Goal: Find specific page/section: Find specific page/section

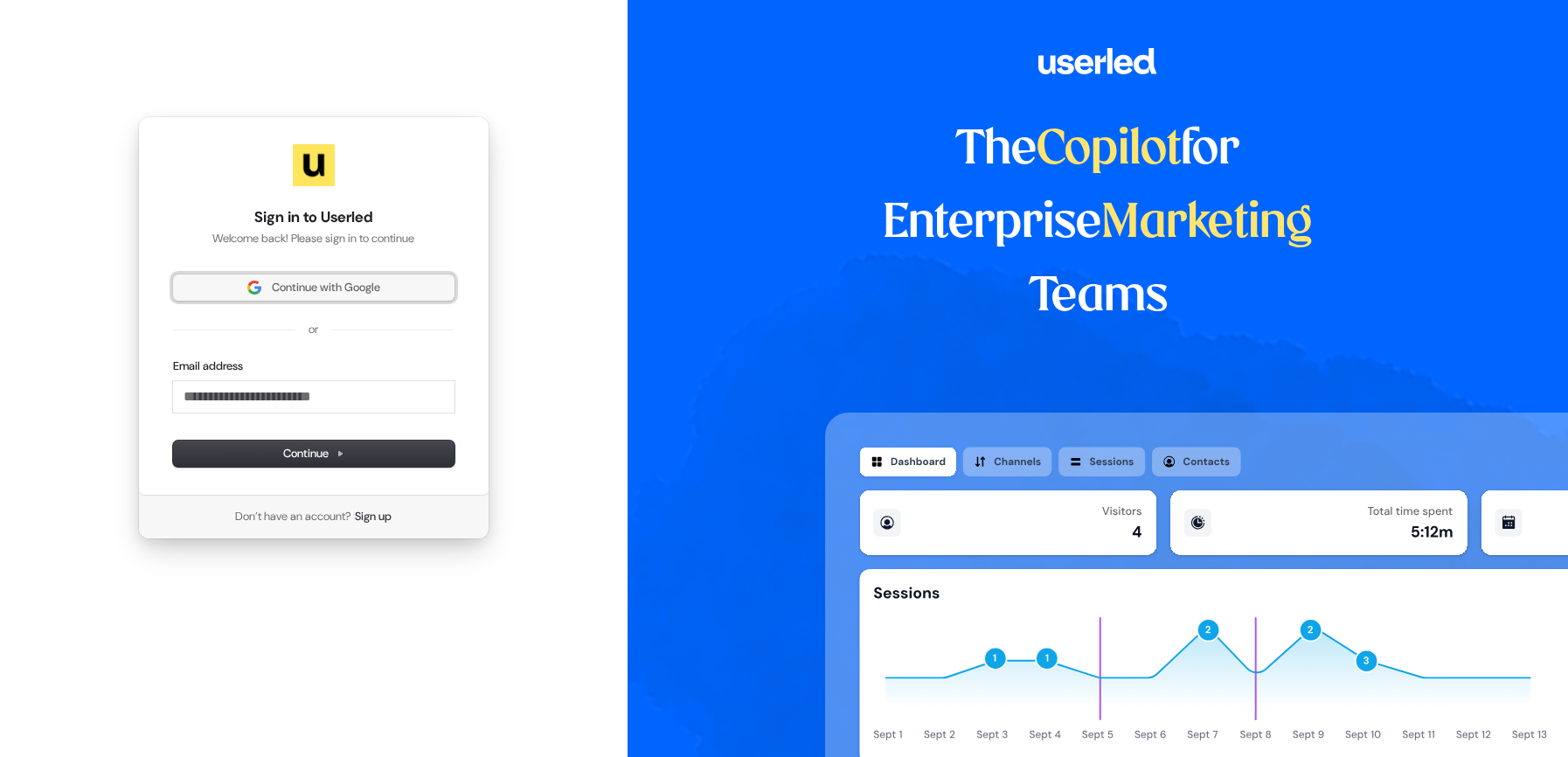
click at [336, 289] on span "Continue with Google" at bounding box center [326, 287] width 109 height 15
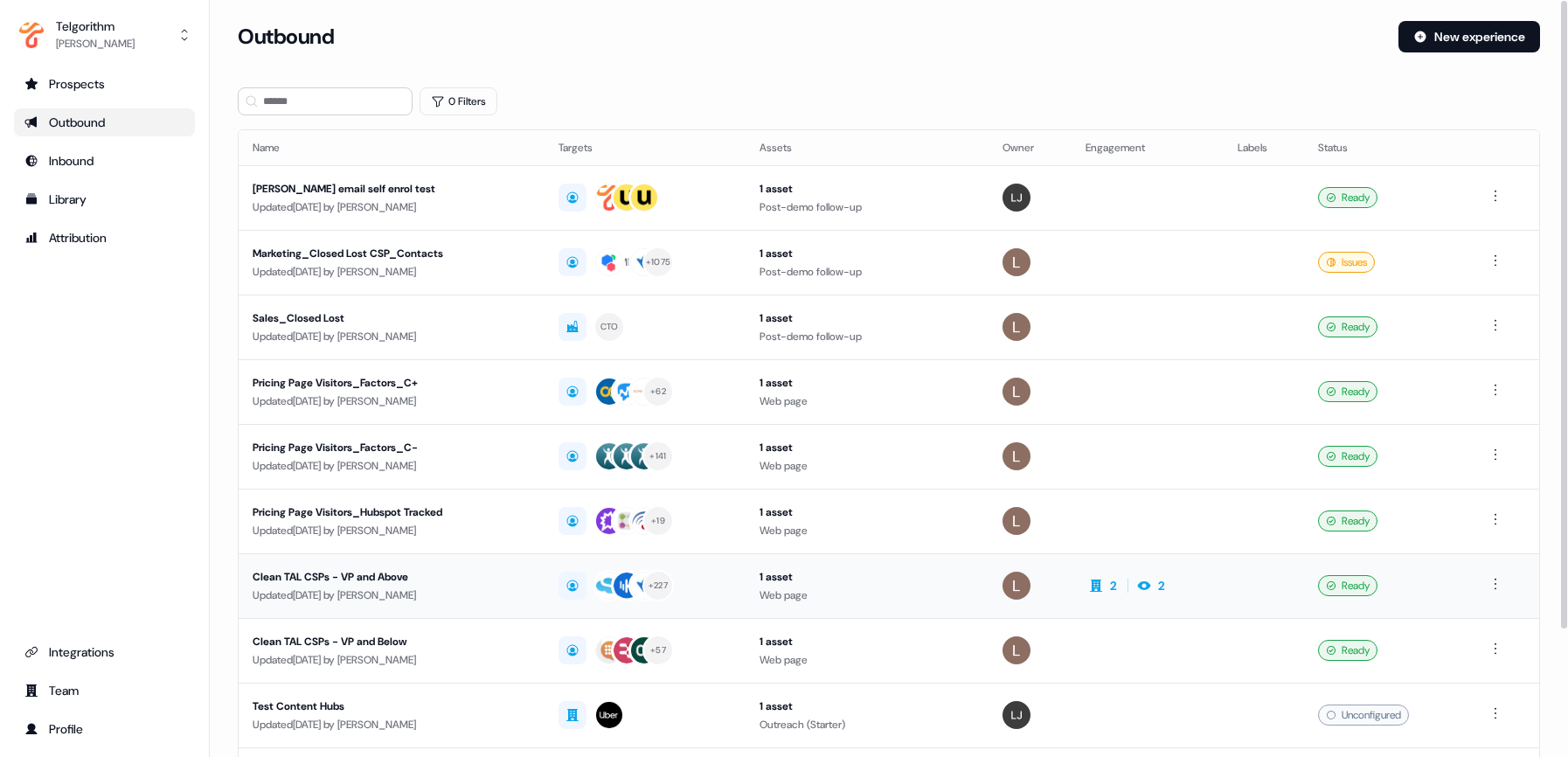
click at [386, 572] on div "Clean TAL CSPs - VP and Above" at bounding box center [392, 577] width 278 height 17
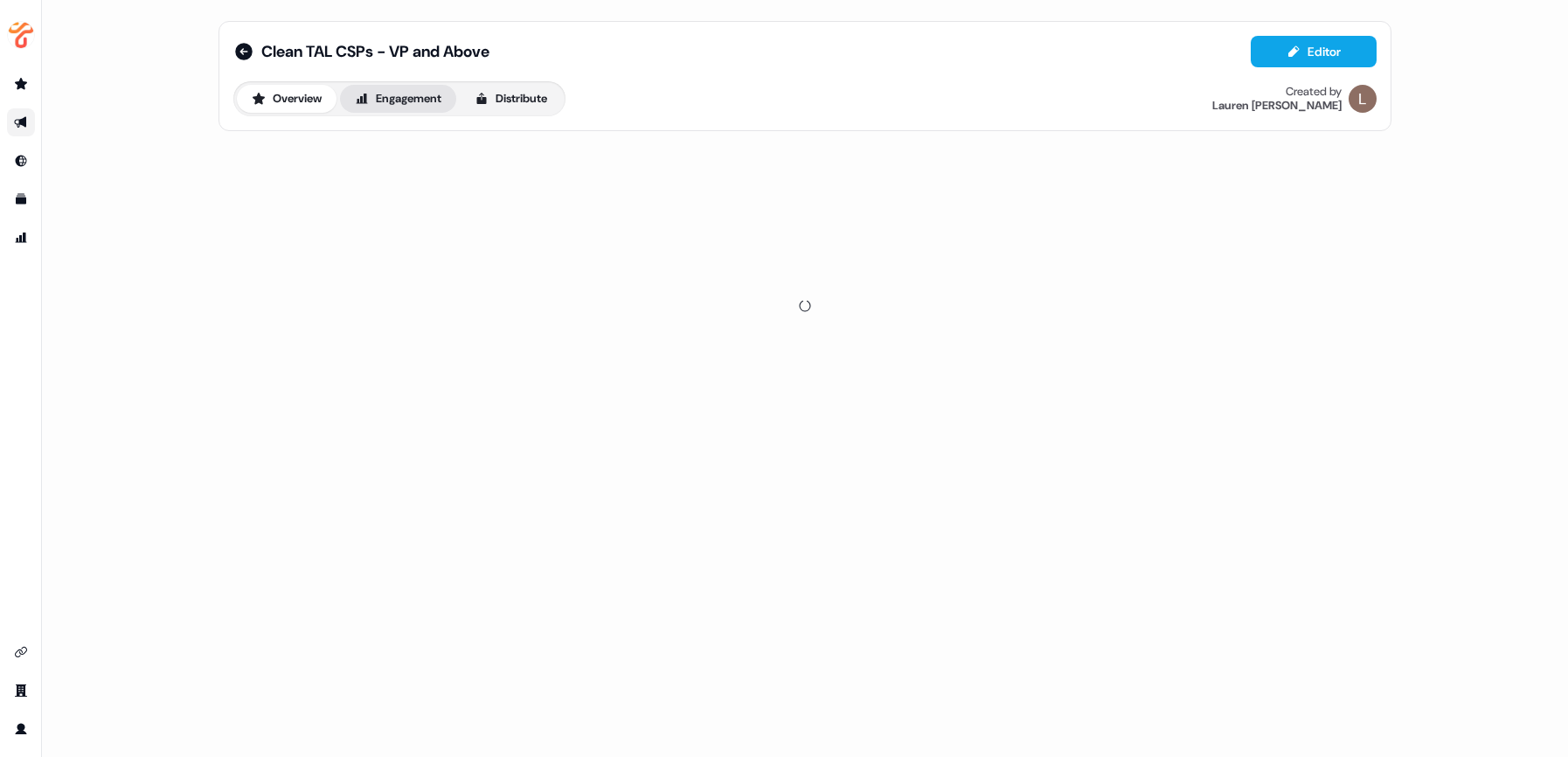
click at [427, 105] on button "Engagement" at bounding box center [398, 99] width 116 height 28
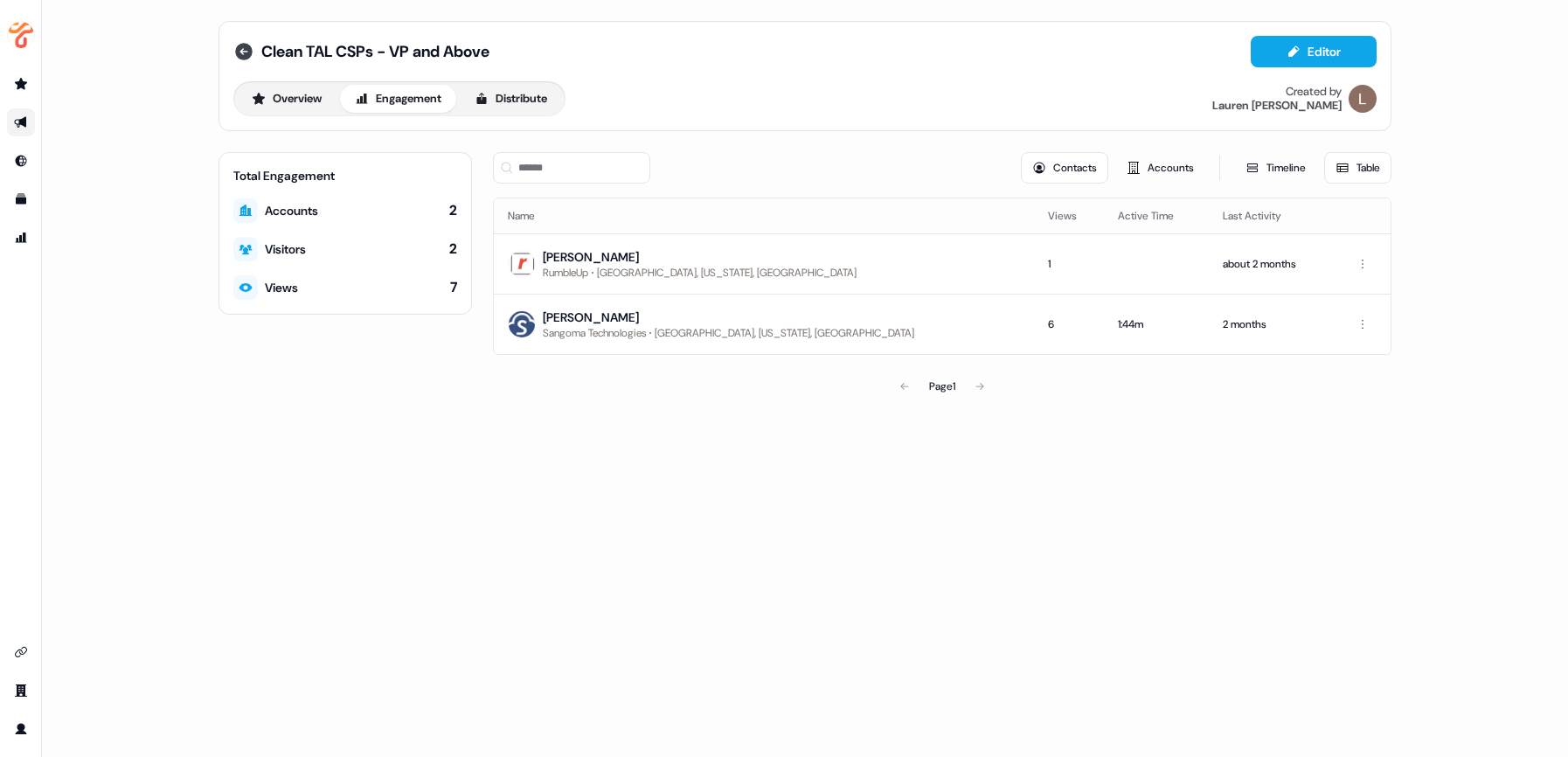
click at [241, 52] on icon at bounding box center [243, 51] width 21 height 21
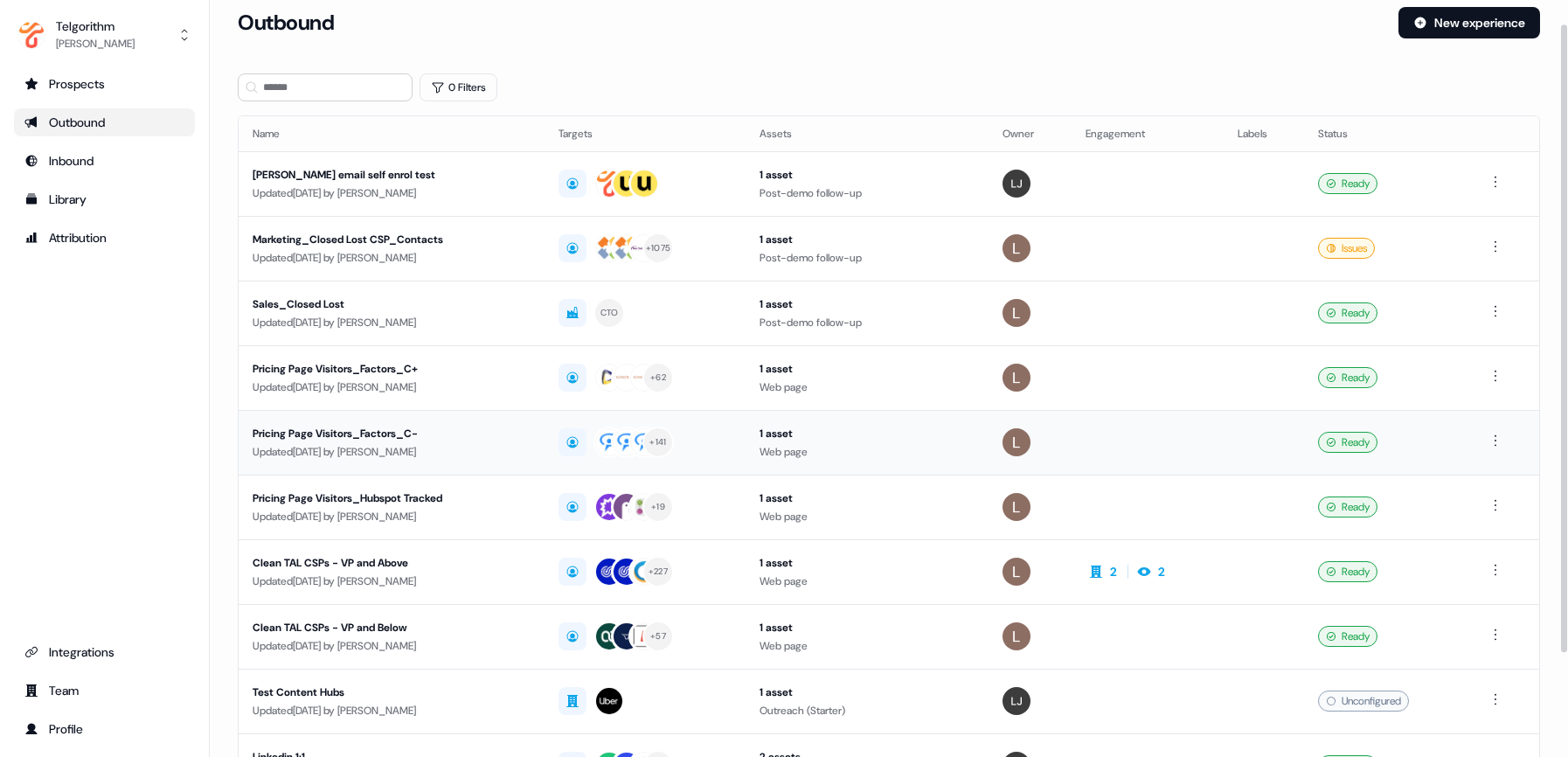
scroll to position [29, 0]
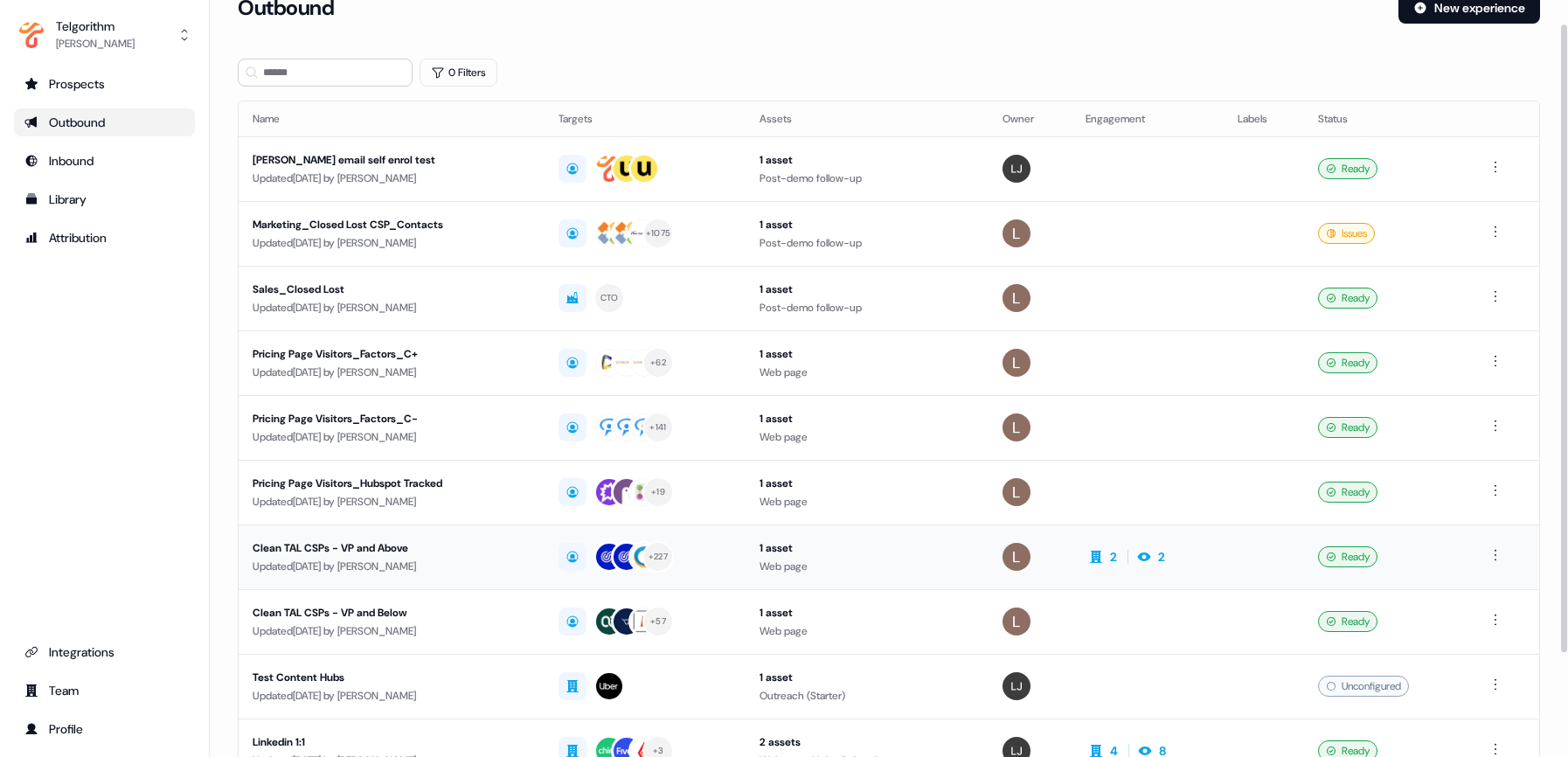
click at [360, 549] on div "Clean TAL CSPs - VP and Above" at bounding box center [392, 548] width 278 height 17
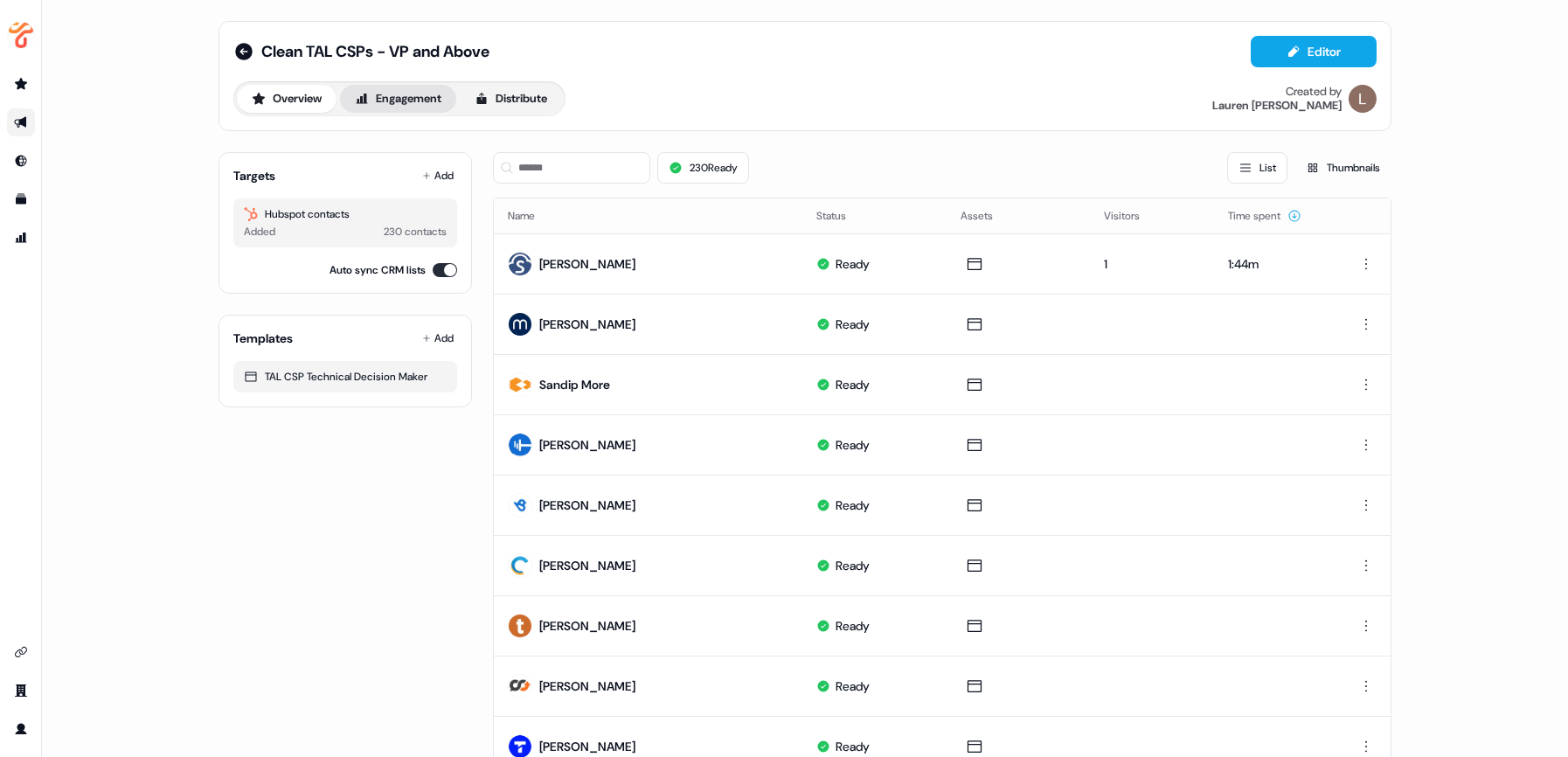
click at [411, 99] on button "Engagement" at bounding box center [398, 99] width 116 height 28
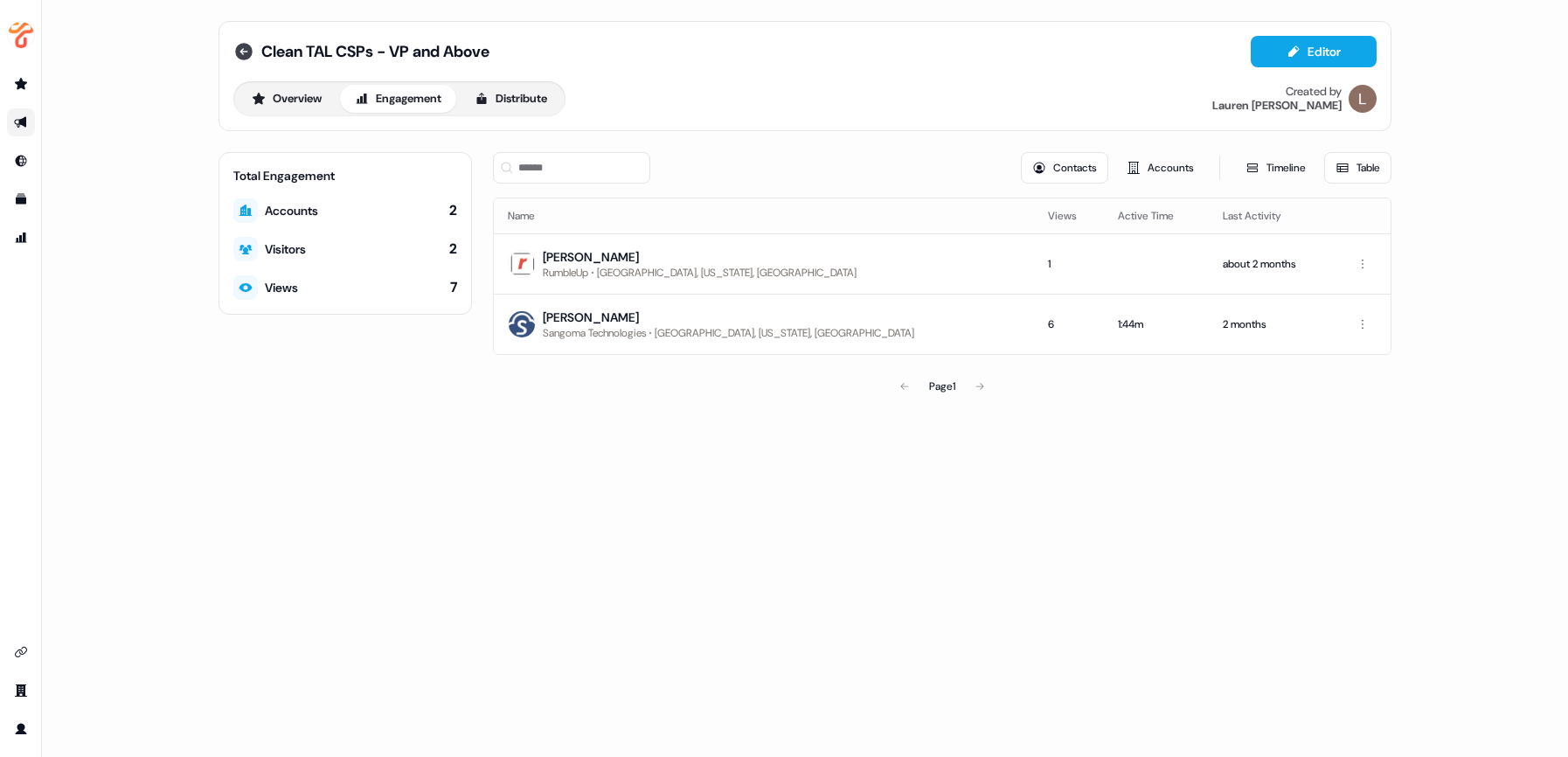
click at [250, 49] on icon at bounding box center [243, 51] width 17 height 17
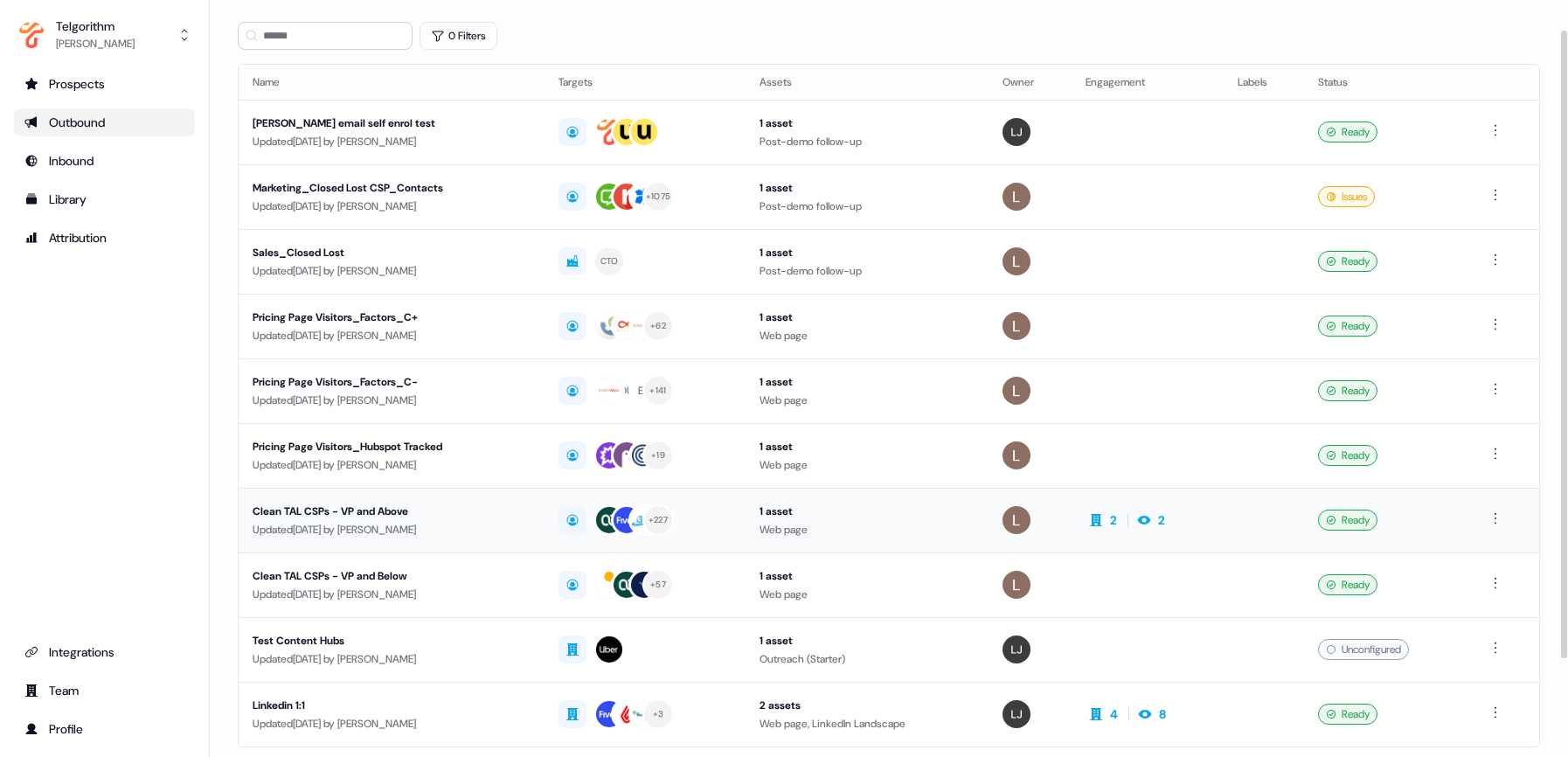
scroll to position [117, 0]
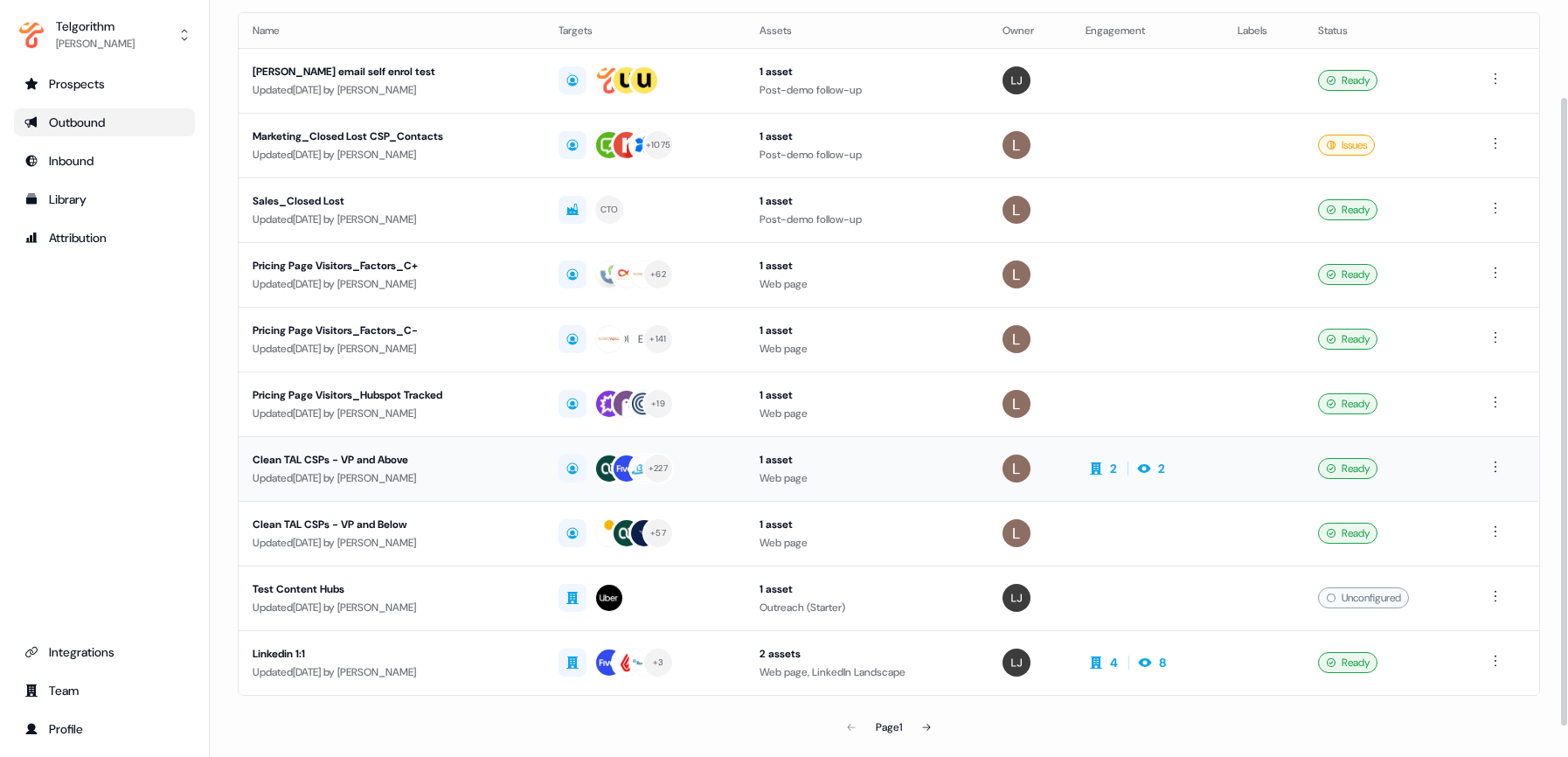
click at [354, 457] on div "Clean TAL CSPs - VP and Above" at bounding box center [392, 460] width 278 height 17
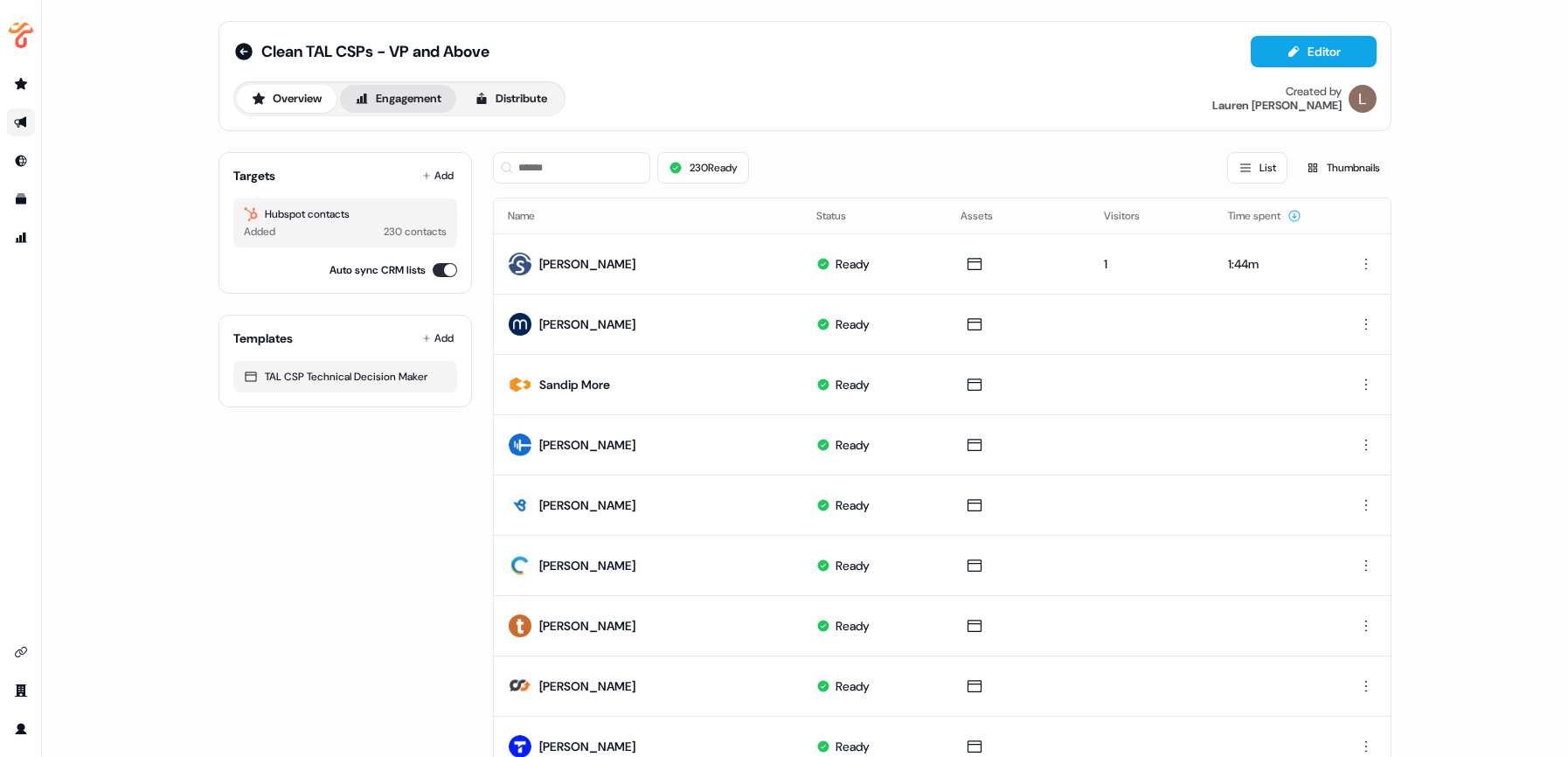
click at [428, 97] on button "Engagement" at bounding box center [398, 99] width 116 height 28
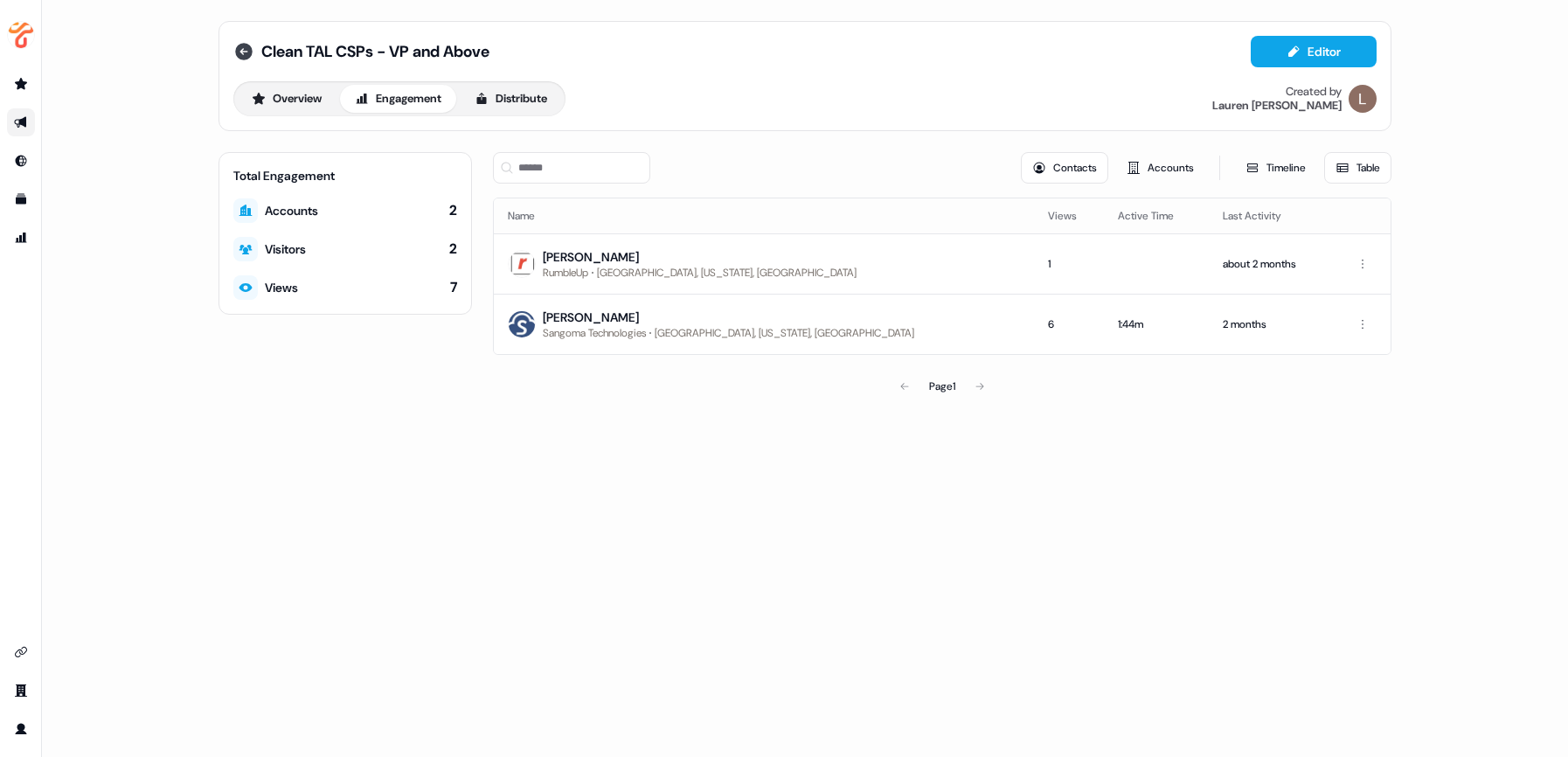
click at [249, 50] on icon at bounding box center [243, 51] width 17 height 17
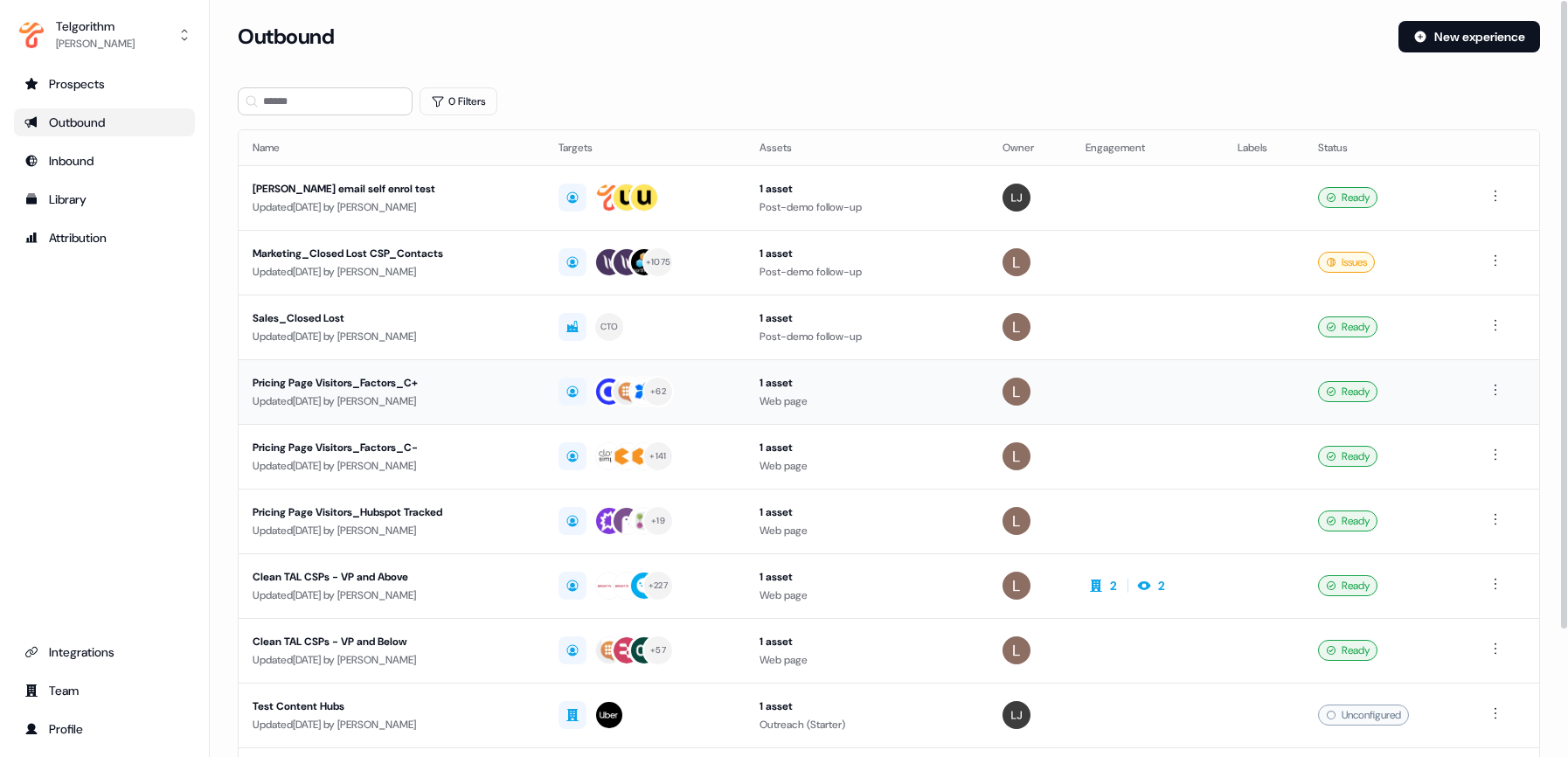
click at [375, 383] on div "Pricing Page Visitors_Factors_C+" at bounding box center [392, 383] width 278 height 17
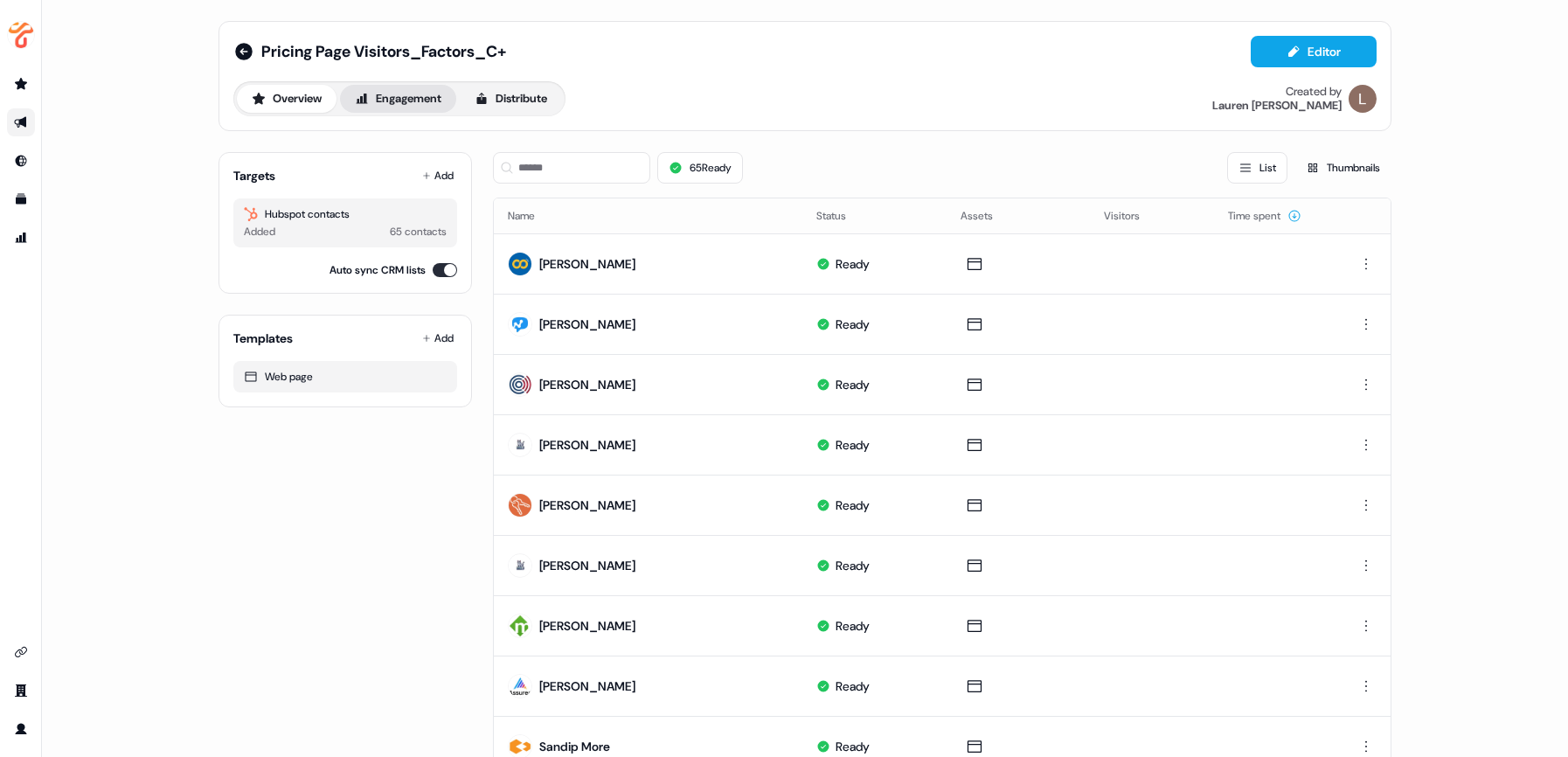
click at [420, 100] on button "Engagement" at bounding box center [398, 99] width 116 height 28
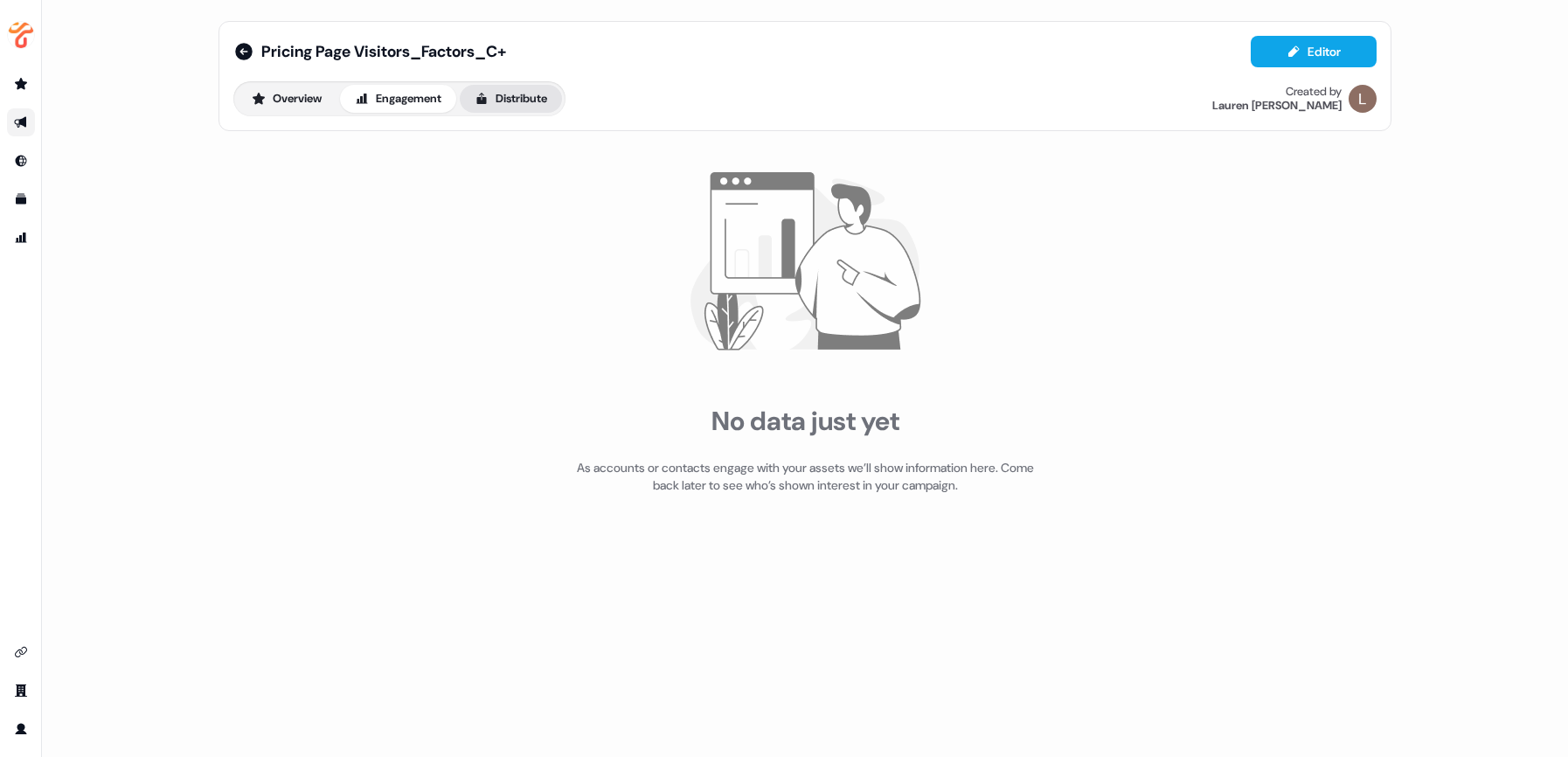
click at [514, 91] on button "Distribute" at bounding box center [510, 99] width 102 height 28
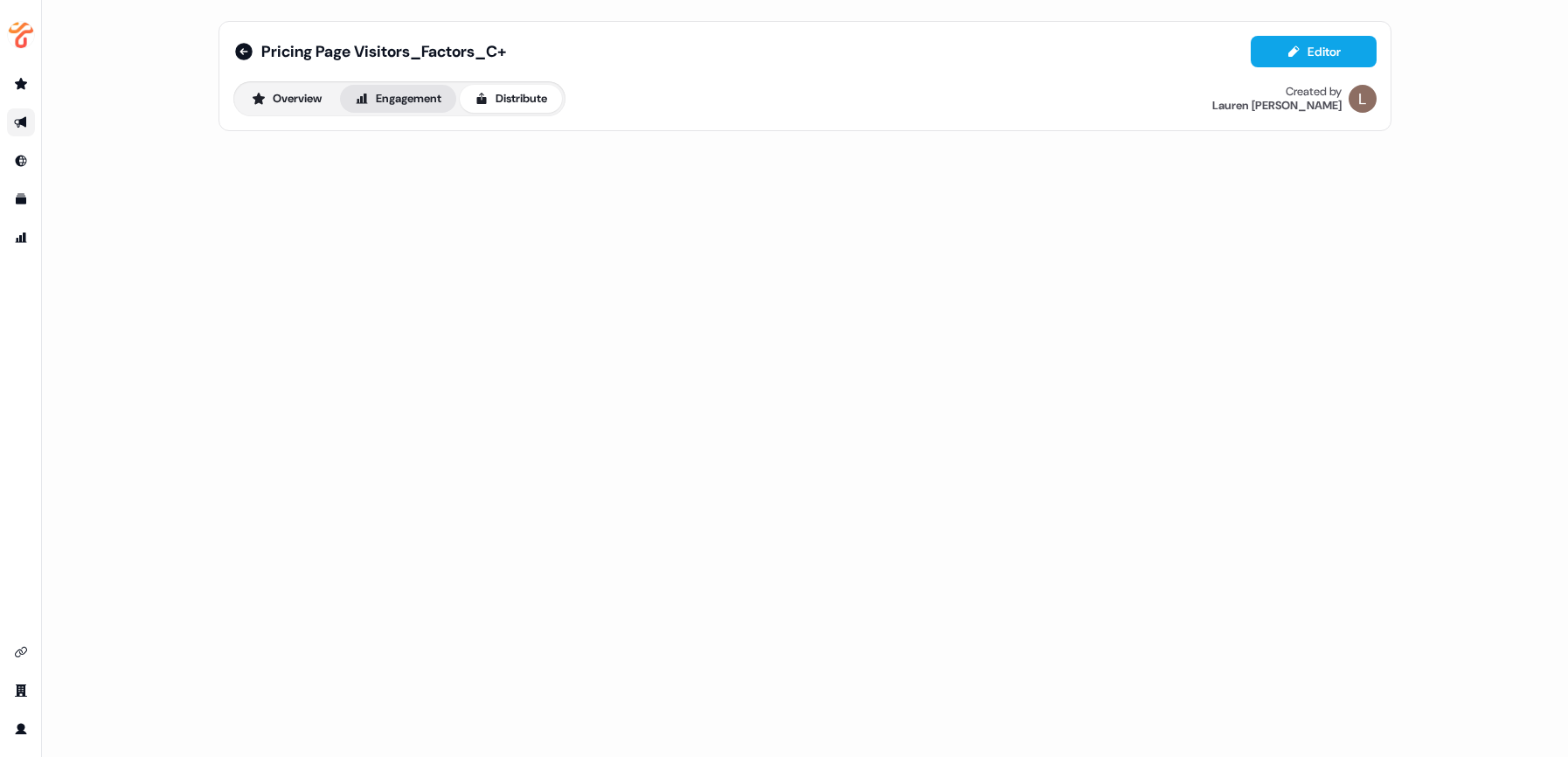
click at [411, 100] on button "Engagement" at bounding box center [398, 99] width 116 height 28
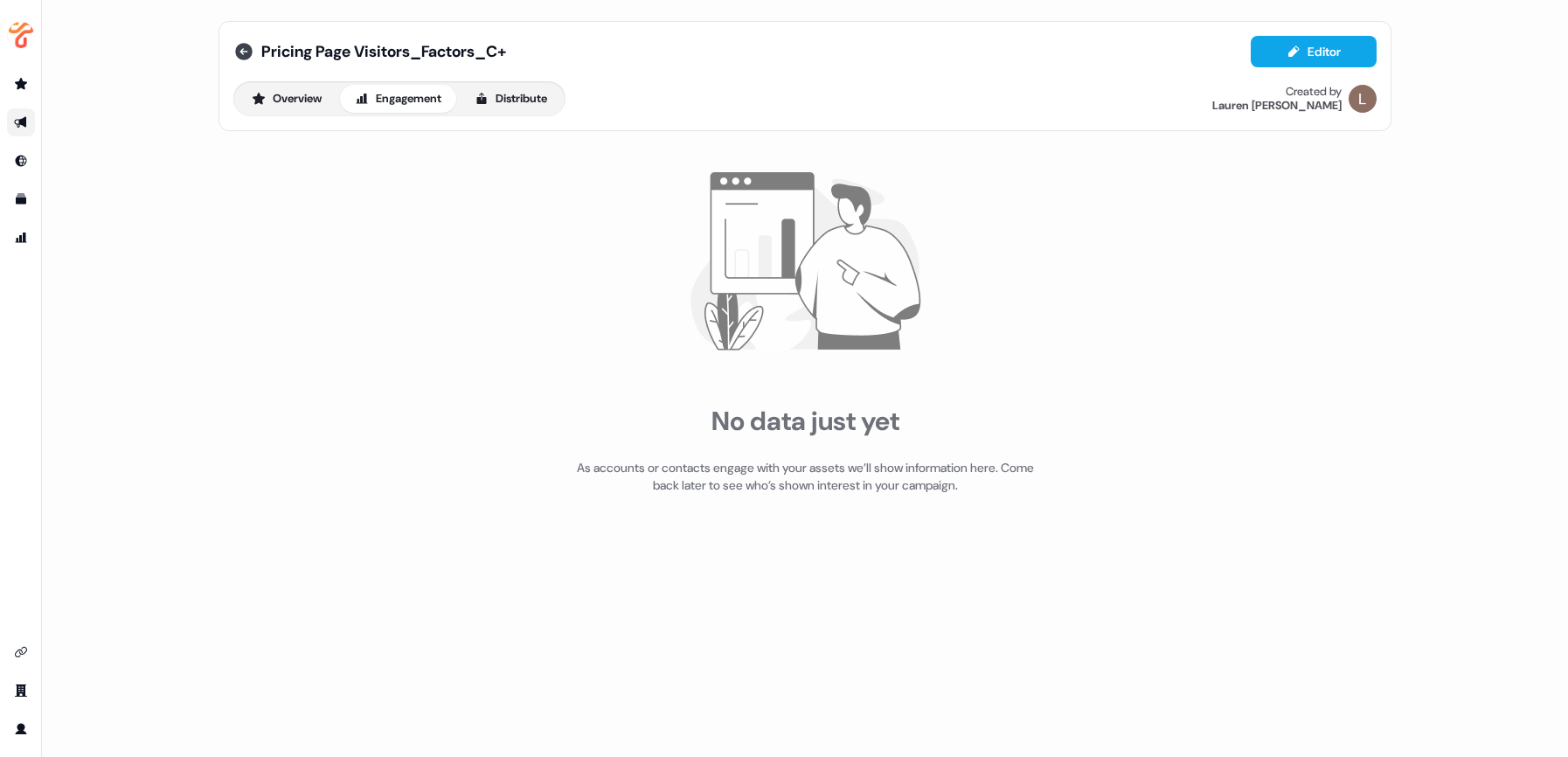
click at [250, 46] on icon at bounding box center [243, 51] width 17 height 17
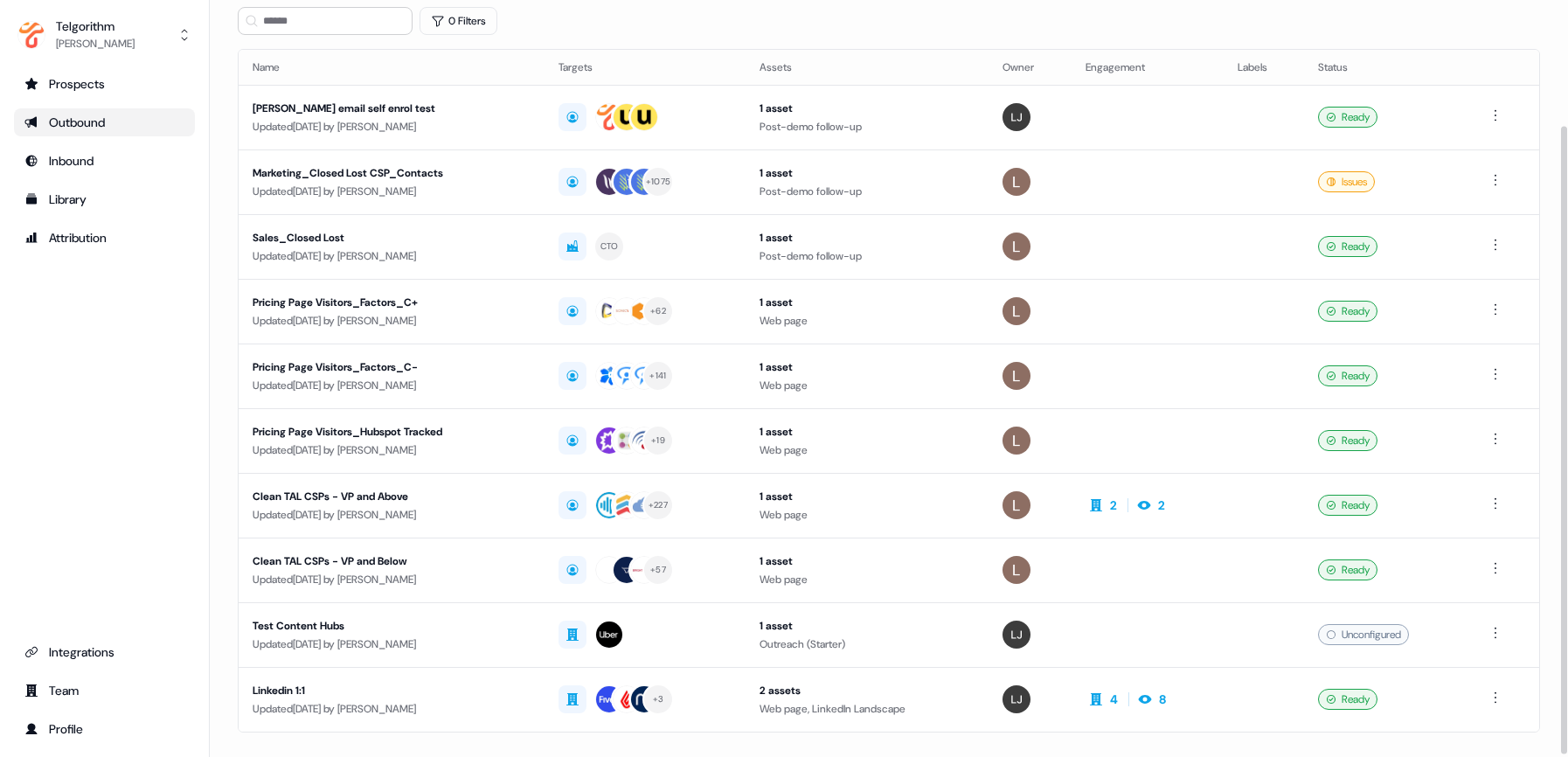
scroll to position [154, 0]
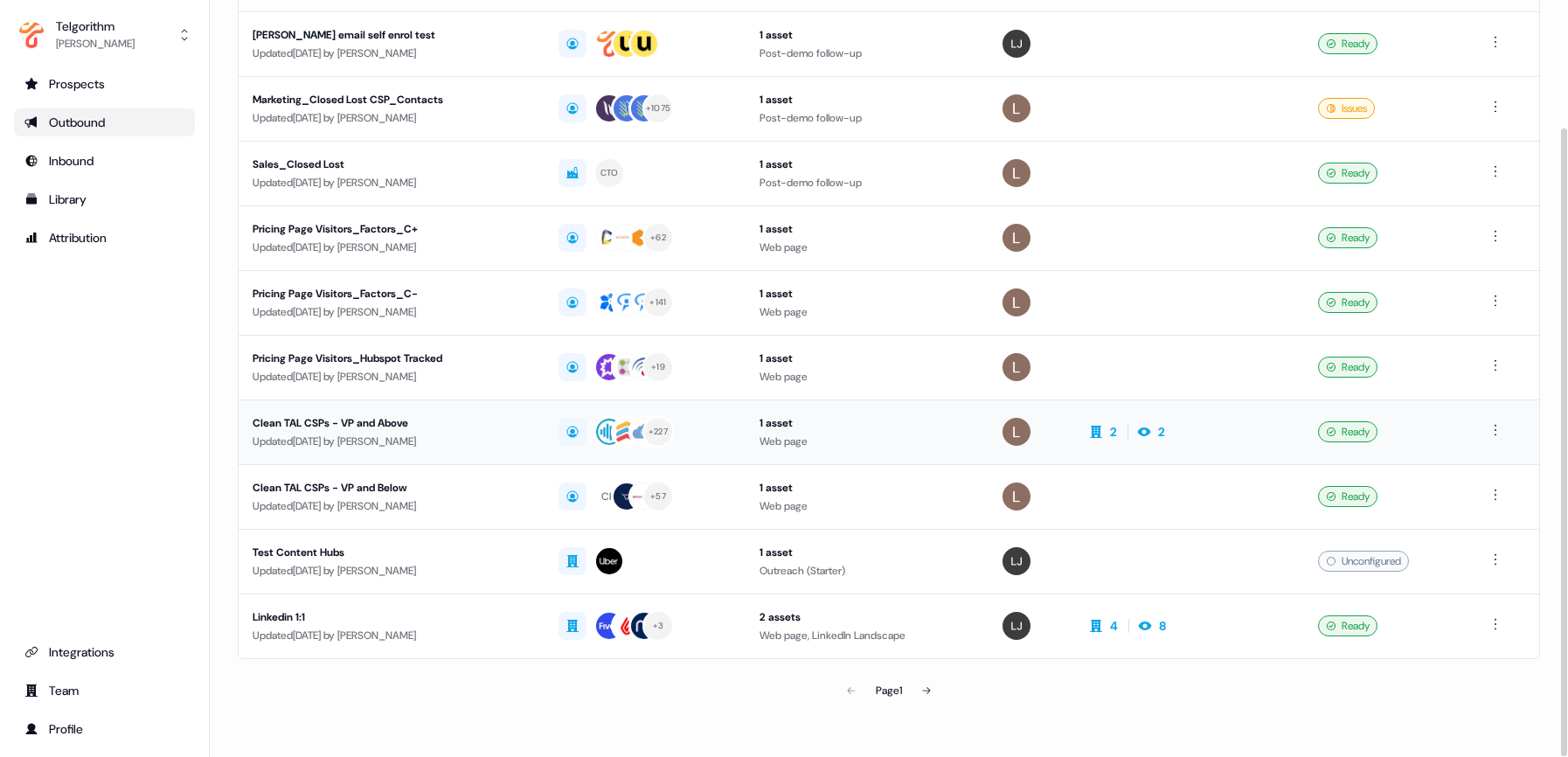
click at [377, 427] on div "Clean TAL CSPs - VP and Above" at bounding box center [392, 422] width 278 height 17
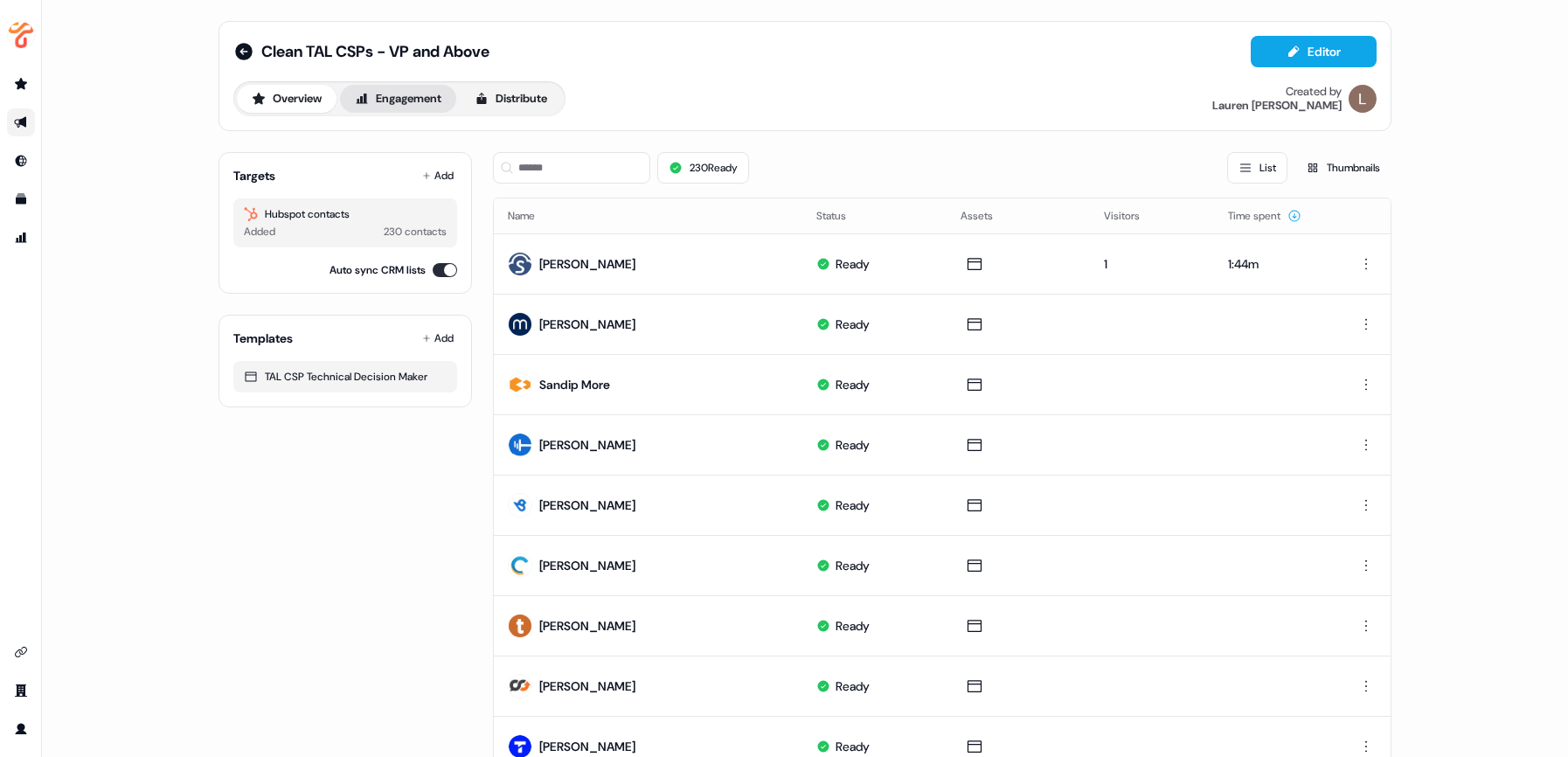
click at [420, 97] on button "Engagement" at bounding box center [398, 99] width 116 height 28
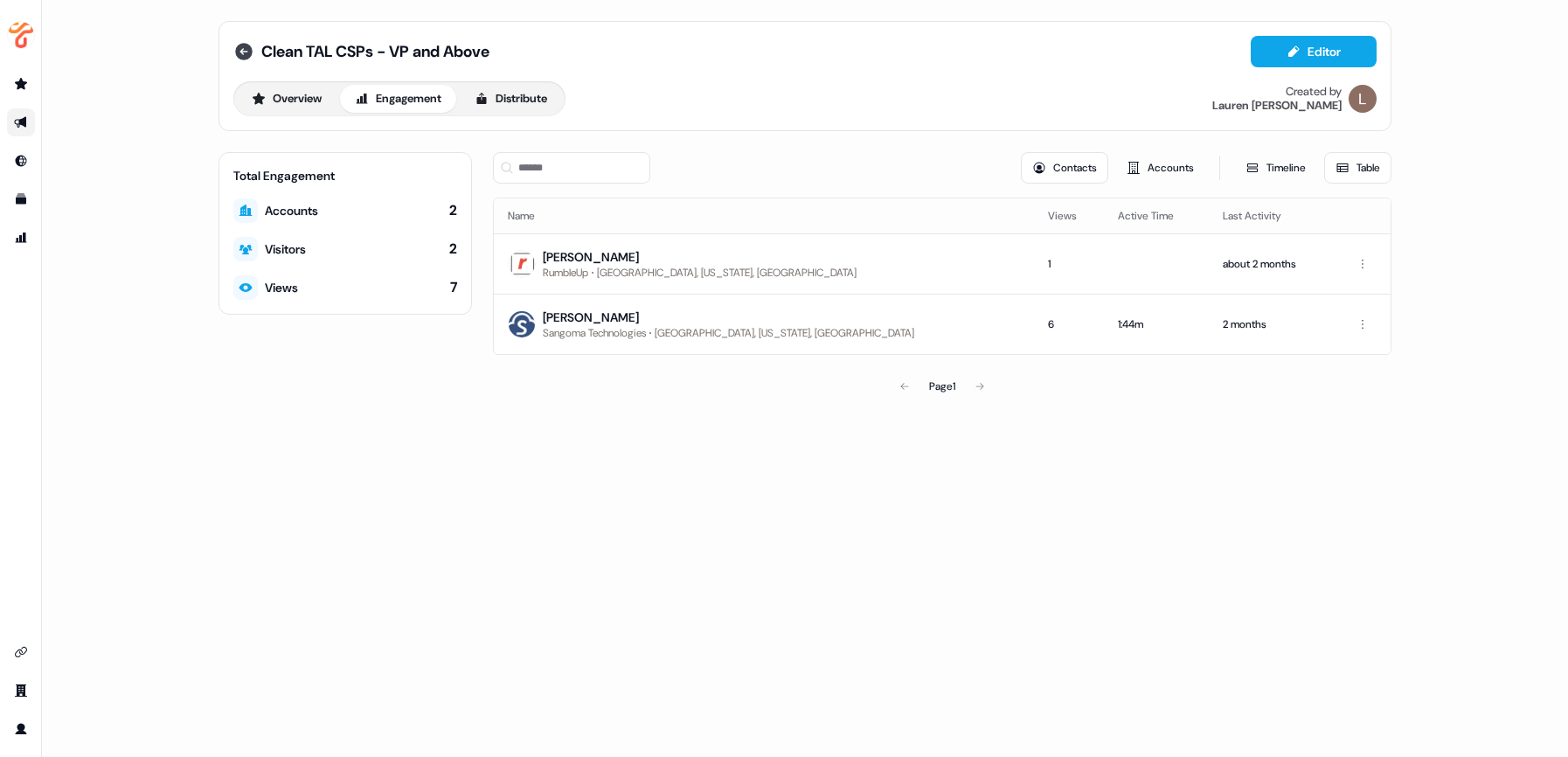
click at [247, 45] on icon at bounding box center [243, 51] width 17 height 17
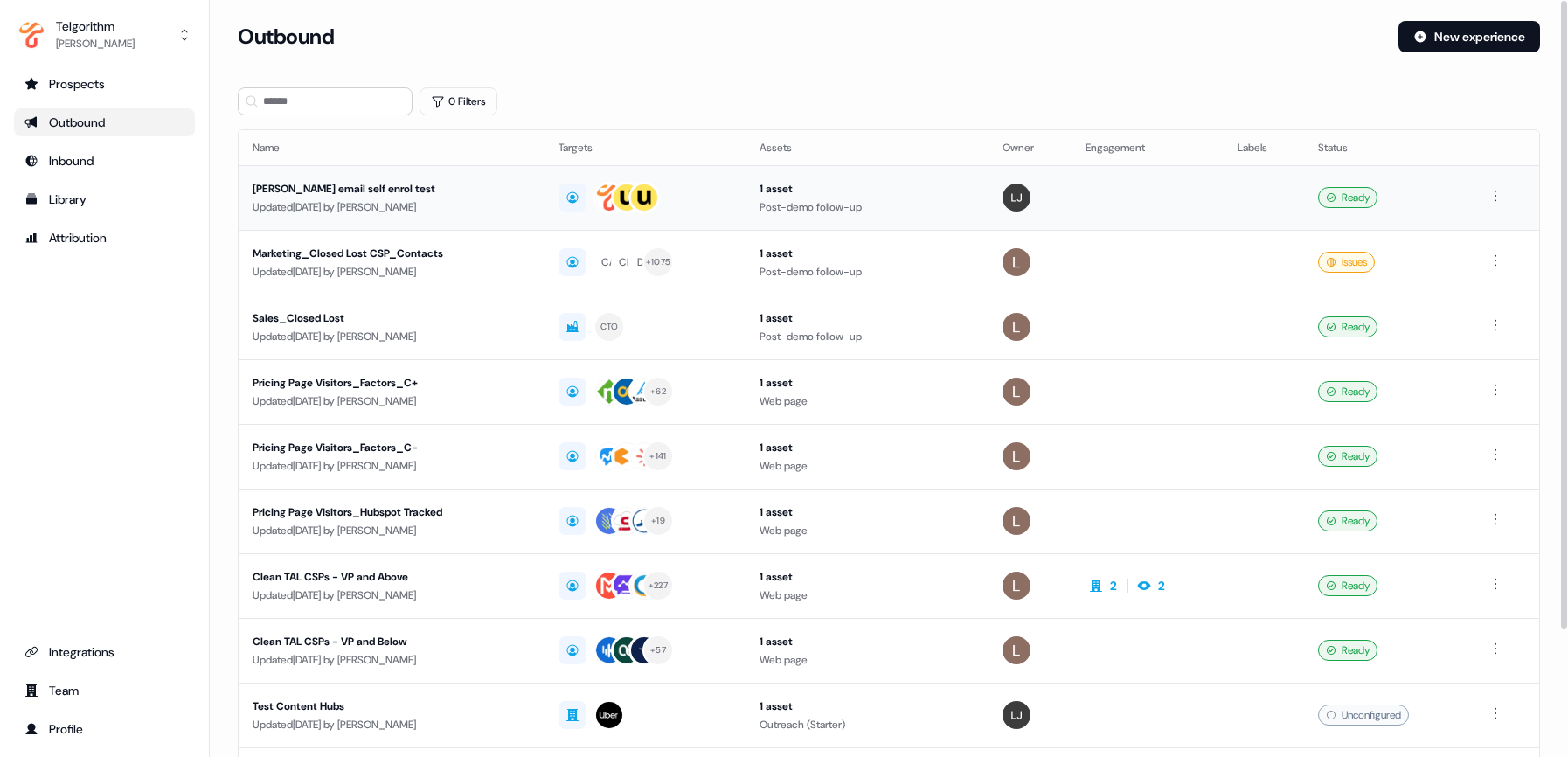
click at [376, 187] on div "Ryan Hubspot email self enrol test" at bounding box center [392, 189] width 278 height 17
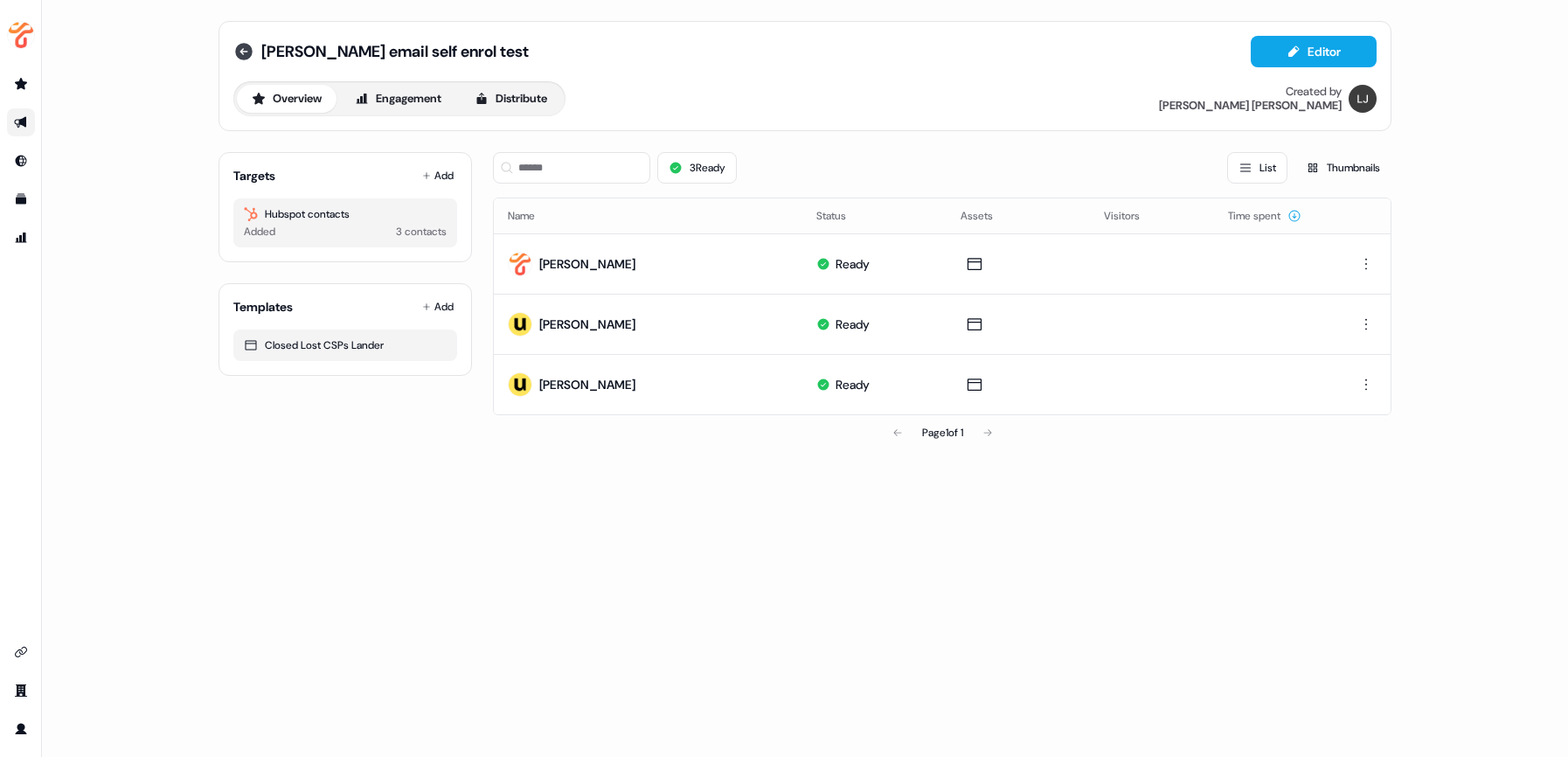
click at [245, 53] on icon at bounding box center [243, 51] width 17 height 17
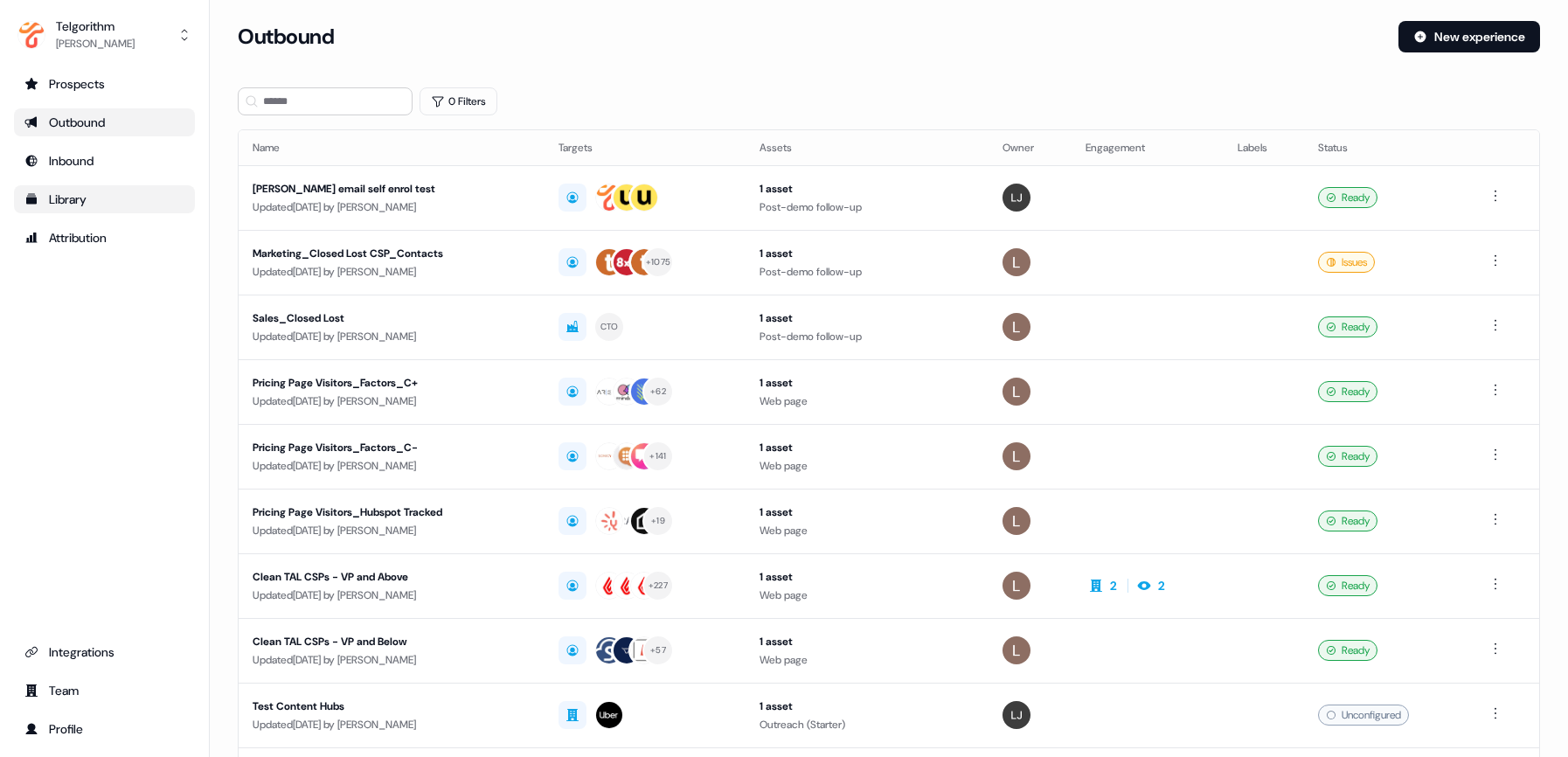
click at [84, 205] on div "Library" at bounding box center [104, 199] width 160 height 17
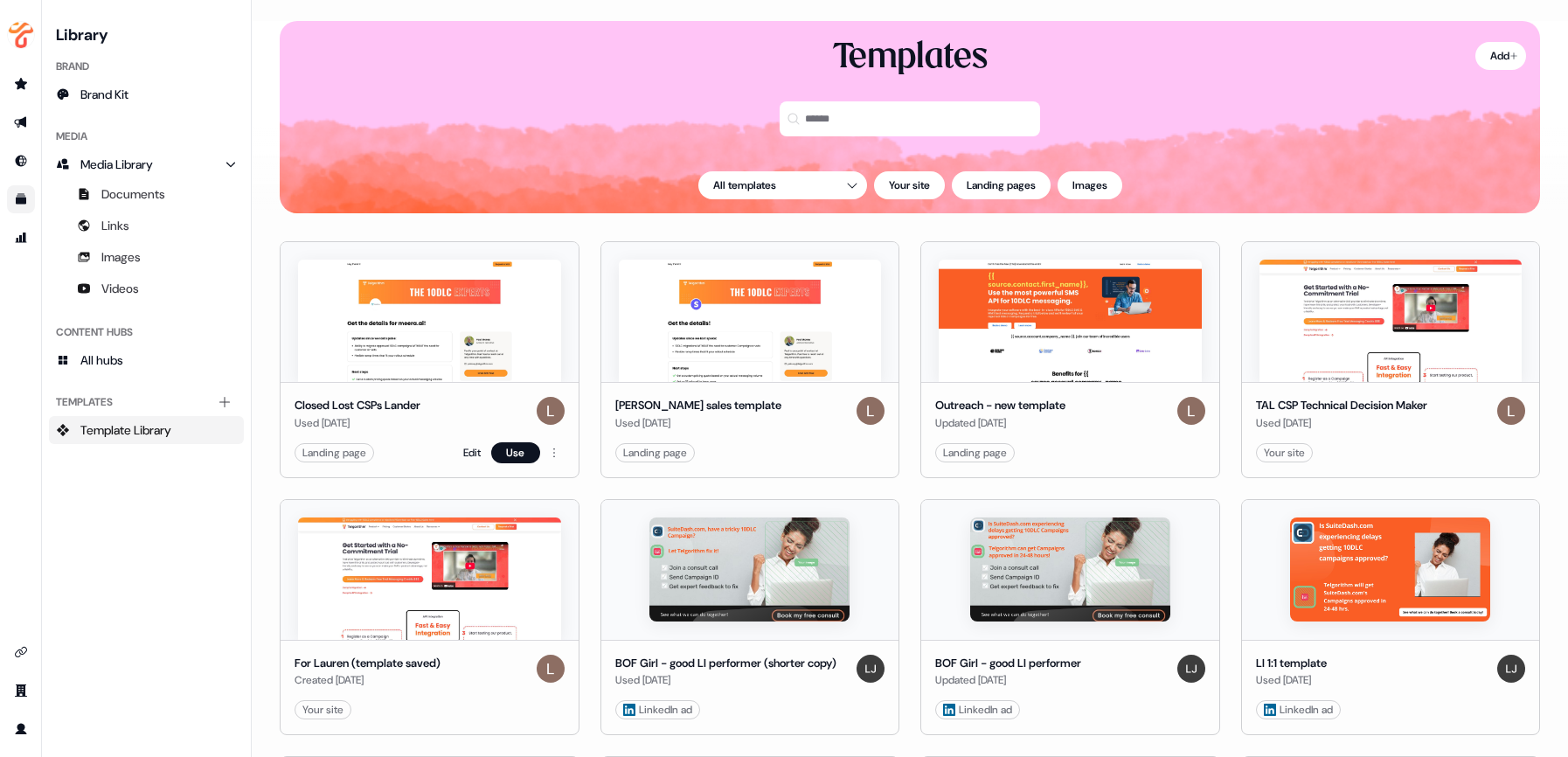
click at [392, 403] on div "Closed Lost CSPs Lander" at bounding box center [357, 405] width 126 height 17
click at [378, 402] on div "Closed Lost CSPs Lander" at bounding box center [357, 405] width 126 height 17
click at [349, 451] on div "Landing page" at bounding box center [334, 452] width 63 height 17
click at [421, 328] on img at bounding box center [430, 320] width 263 height 122
click at [413, 402] on div "Closed Lost CSPs Lander" at bounding box center [357, 405] width 126 height 17
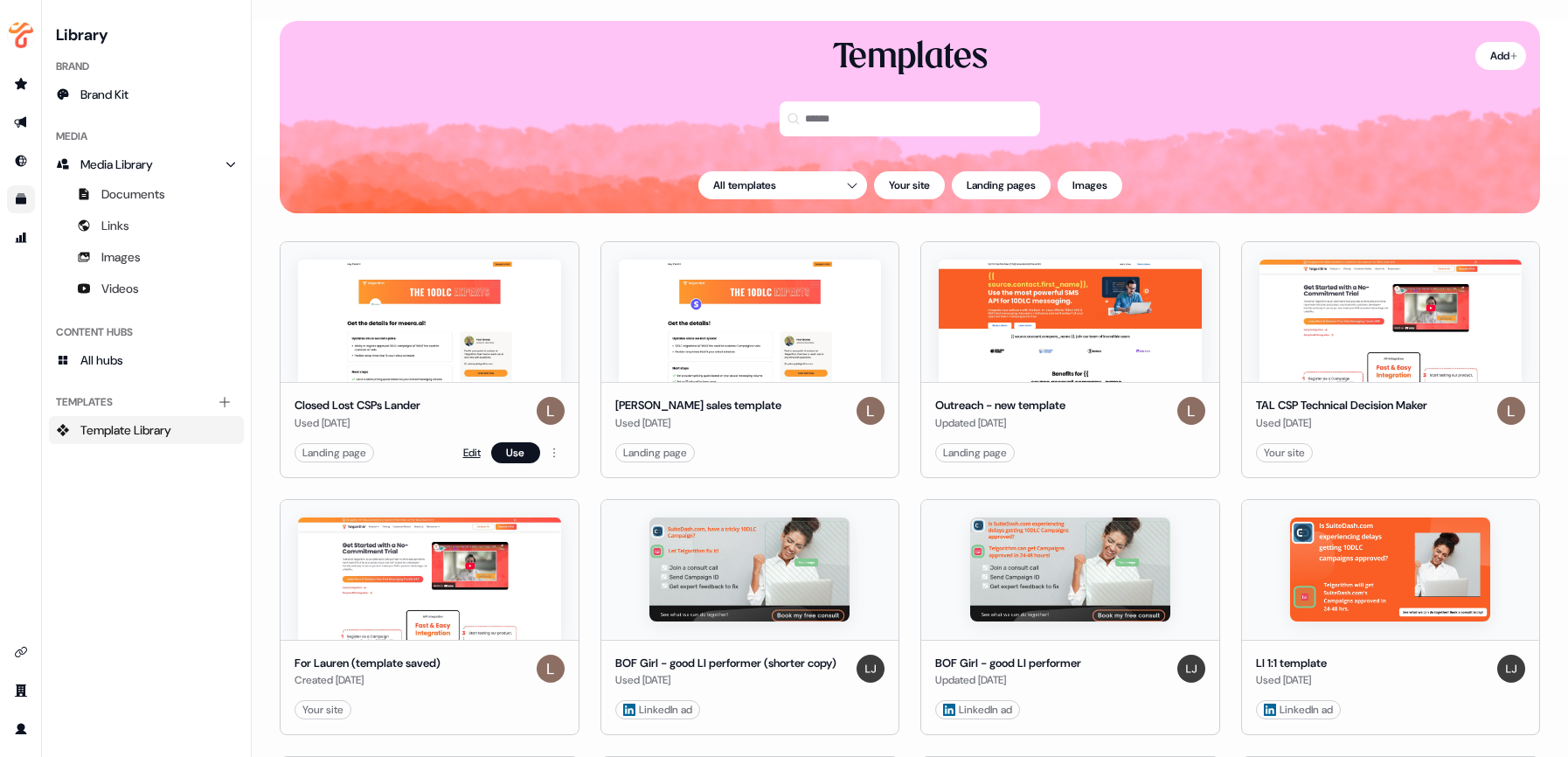
click at [473, 452] on link "Edit" at bounding box center [471, 452] width 17 height 17
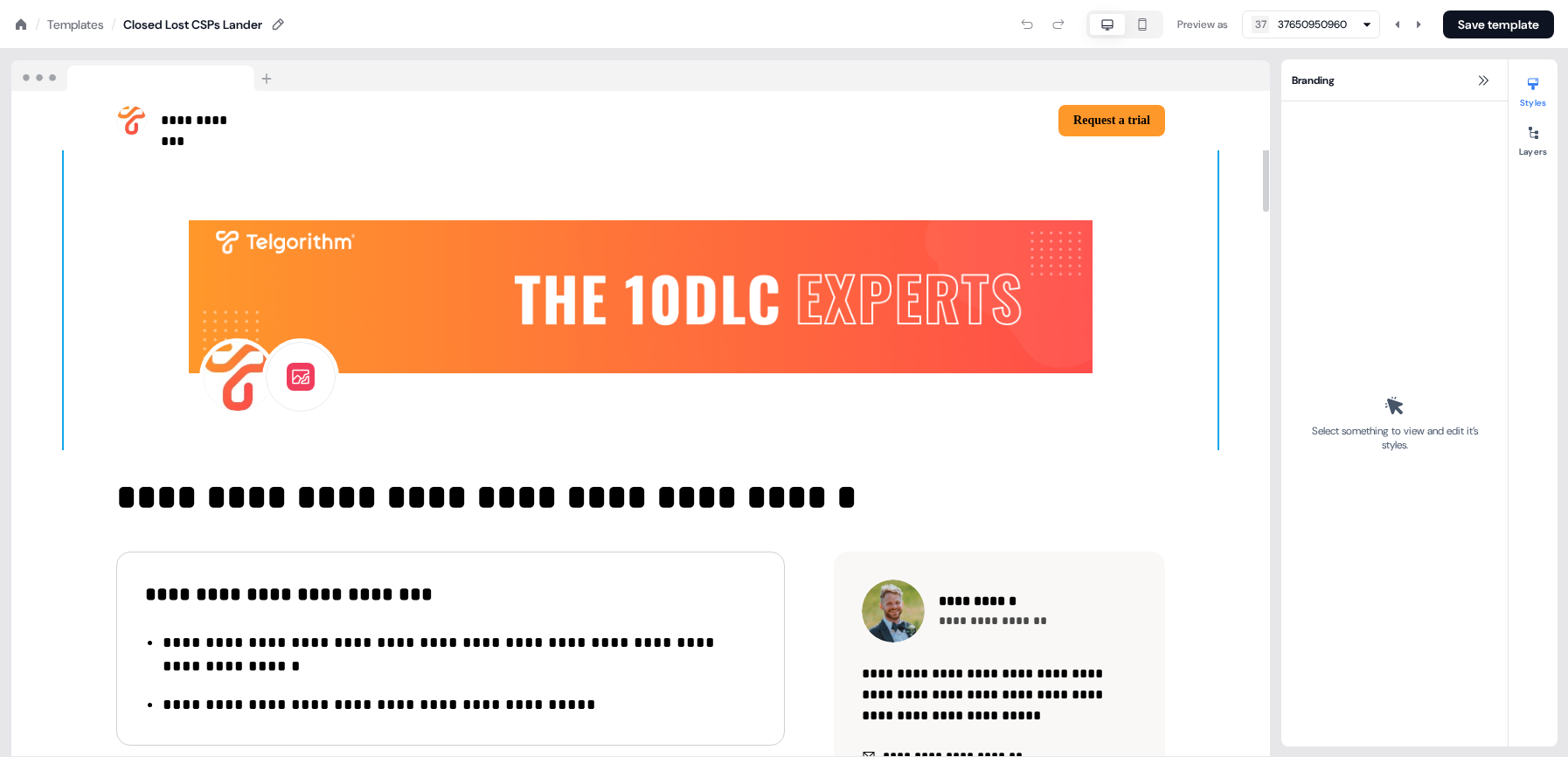
scroll to position [29, 0]
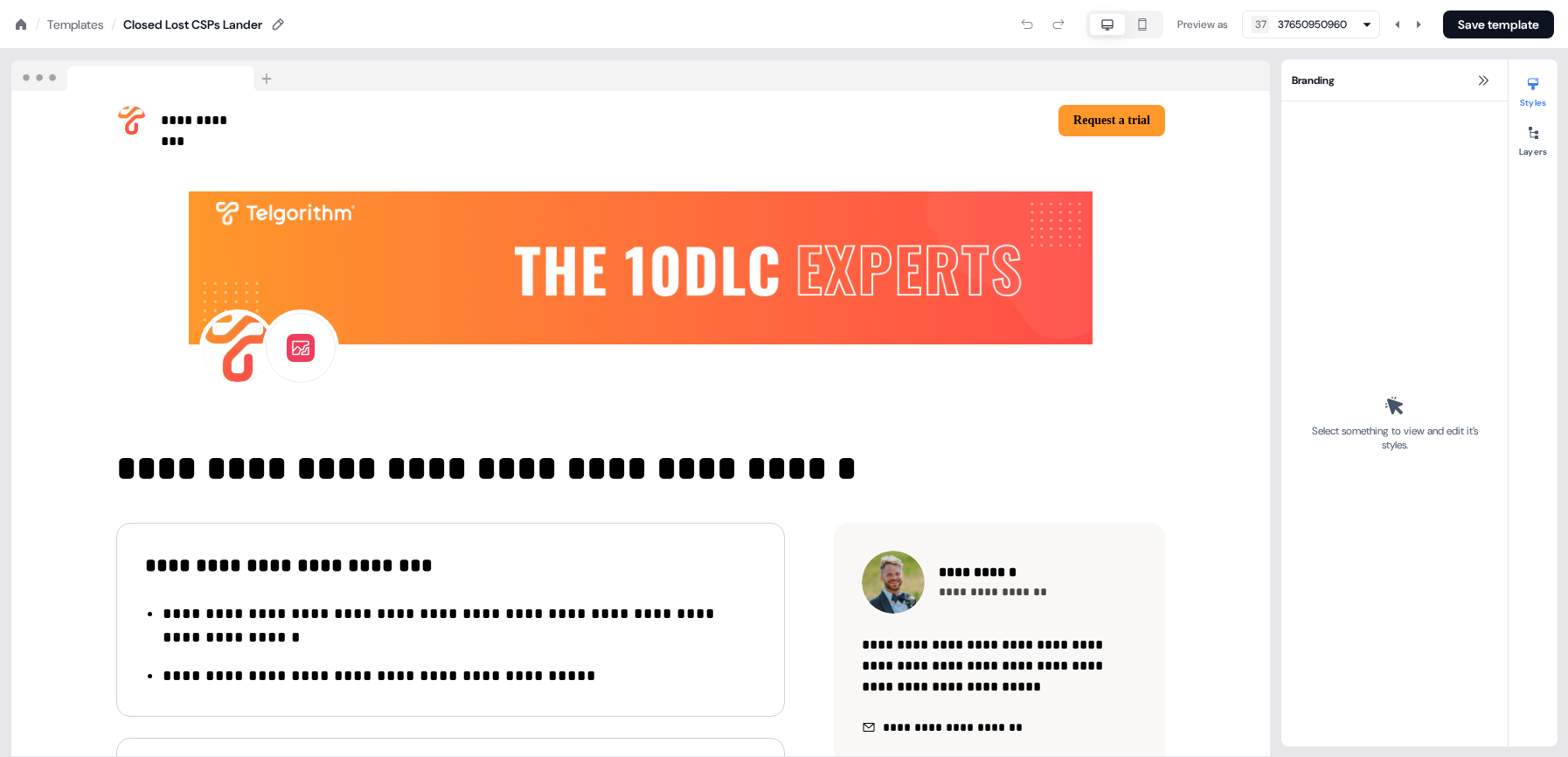
click at [92, 25] on div "Templates" at bounding box center [75, 24] width 57 height 17
